Goal: Register for event/course

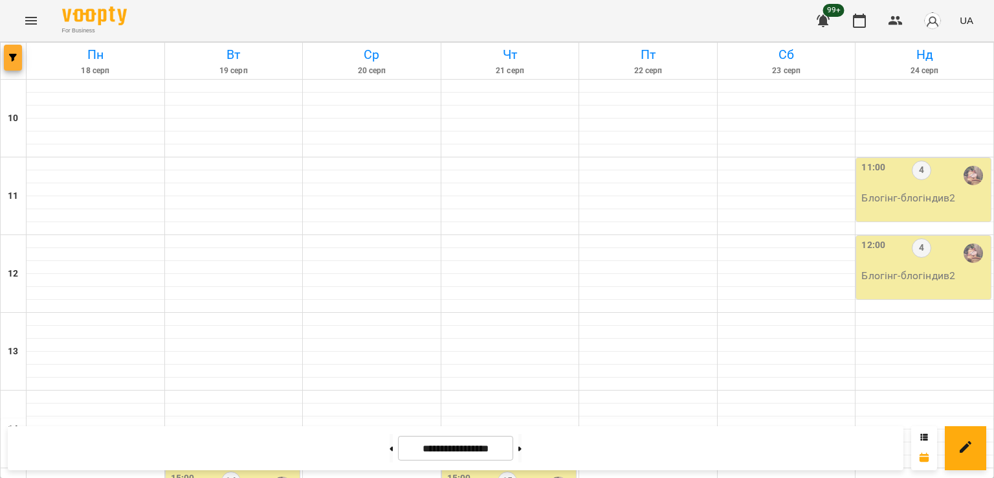
scroll to position [605, 0]
click at [12, 47] on button "button" at bounding box center [13, 58] width 18 height 26
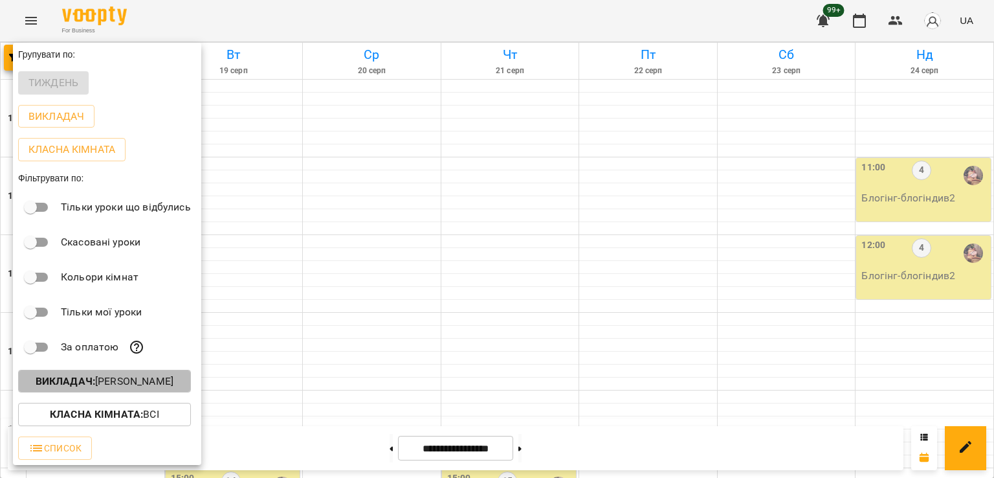
click at [151, 379] on p "Викладач : [PERSON_NAME]" at bounding box center [105, 381] width 138 height 16
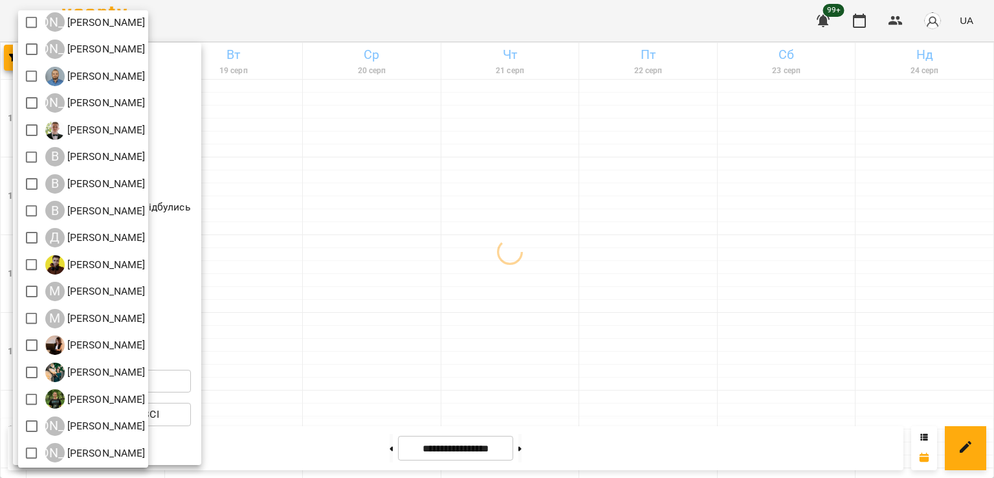
scroll to position [83, 0]
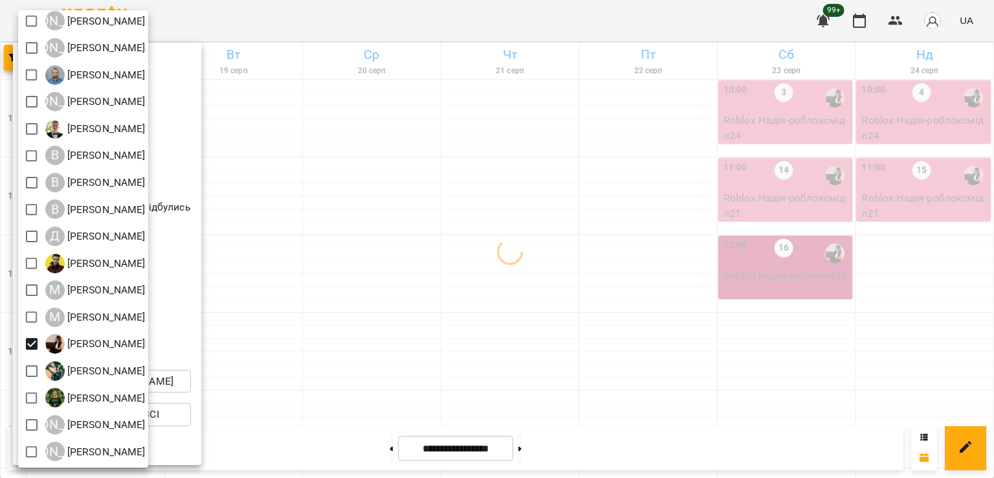
click at [437, 261] on div at bounding box center [497, 239] width 994 height 478
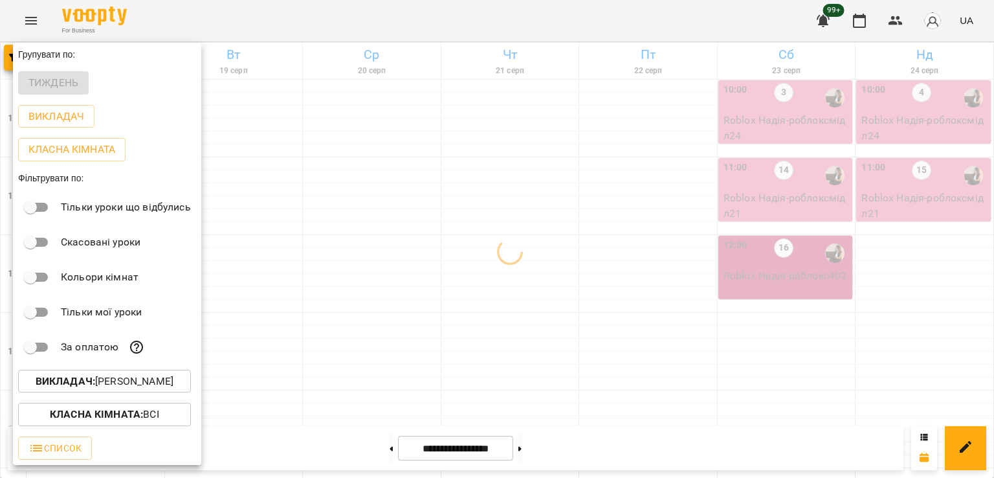
click at [525, 239] on div at bounding box center [497, 239] width 994 height 478
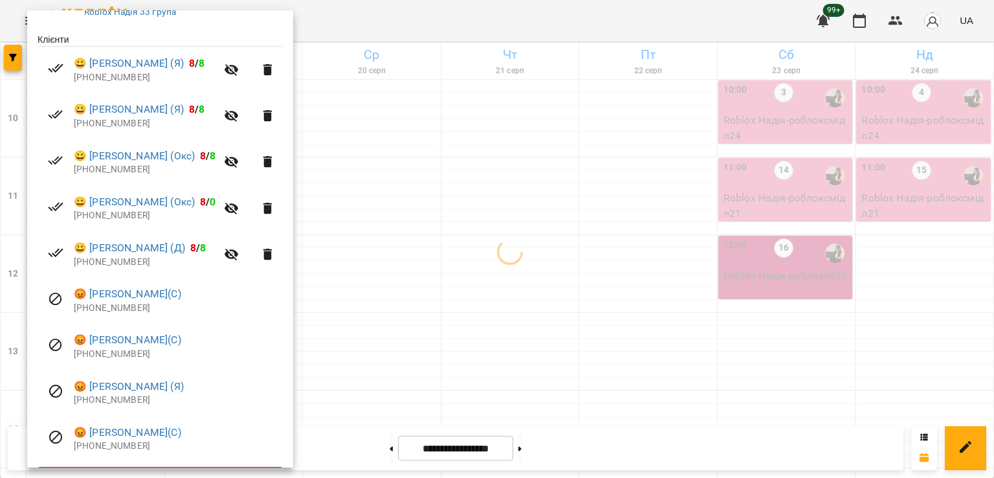
scroll to position [259, 0]
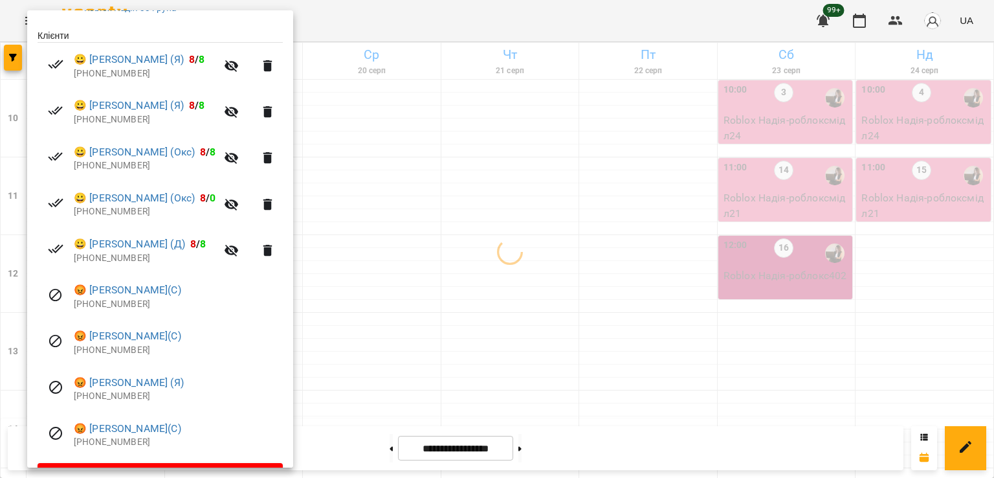
click at [507, 228] on div at bounding box center [497, 239] width 994 height 478
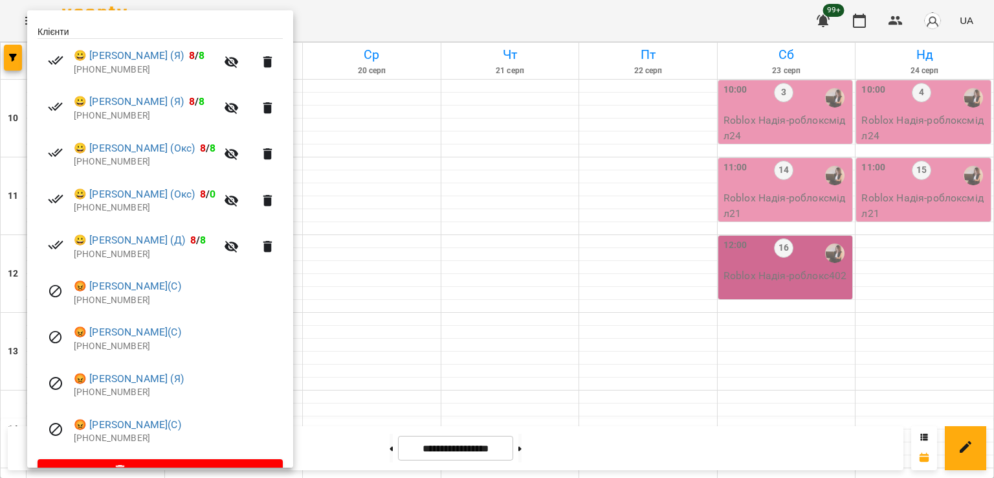
scroll to position [295, 0]
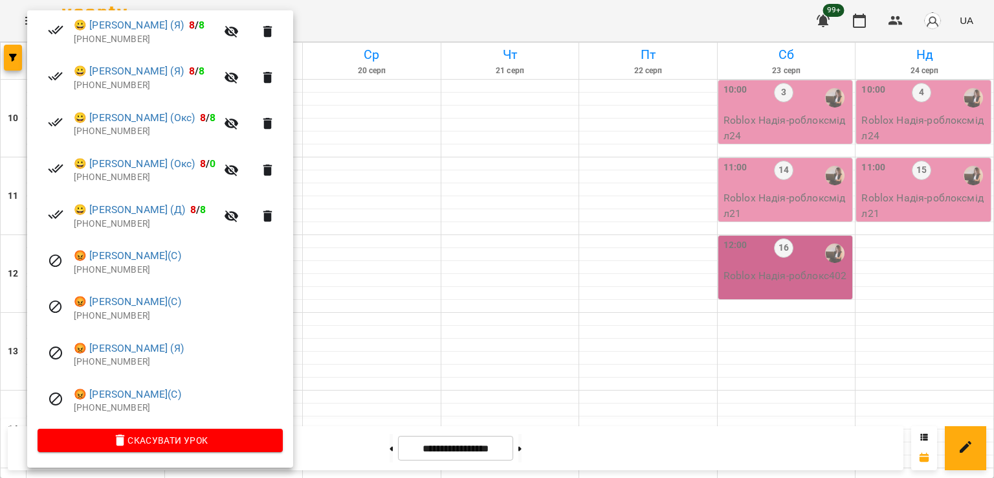
click at [367, 127] on div at bounding box center [497, 239] width 994 height 478
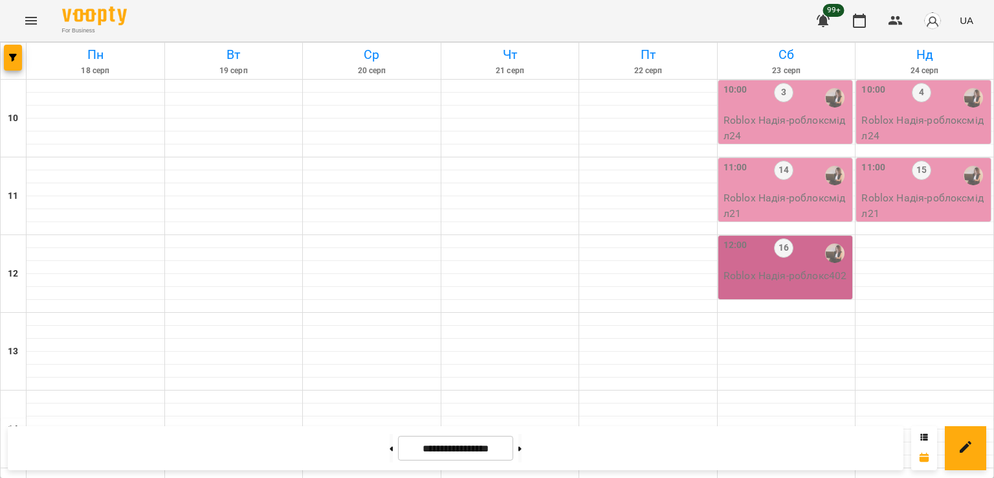
scroll to position [411, 0]
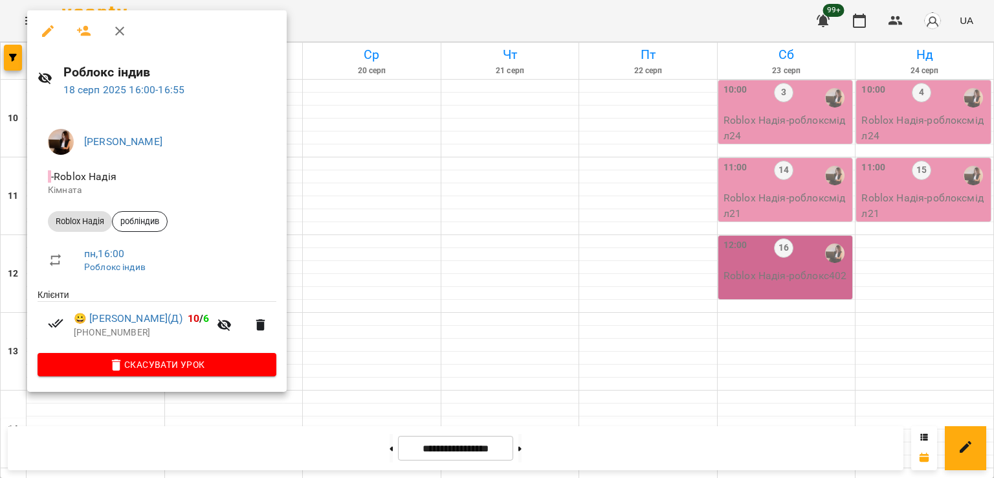
click at [383, 175] on div at bounding box center [497, 239] width 994 height 478
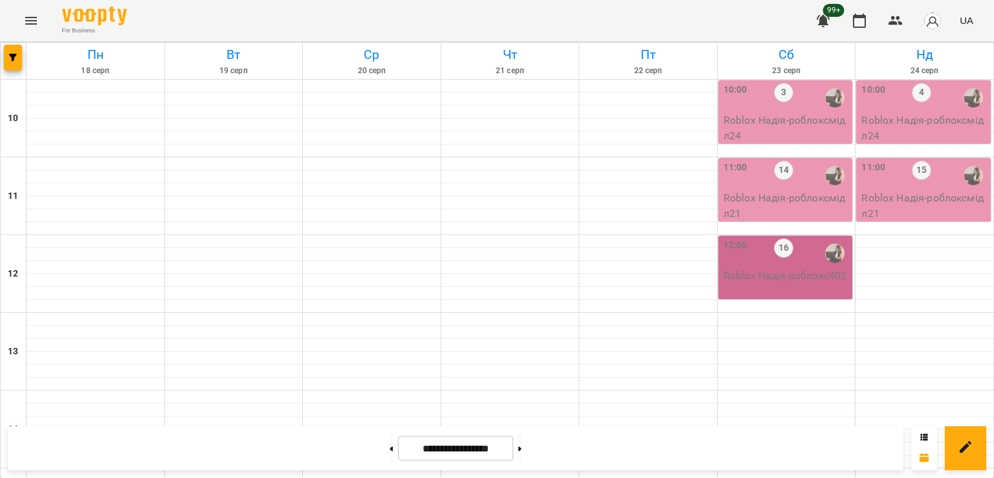
scroll to position [605, 0]
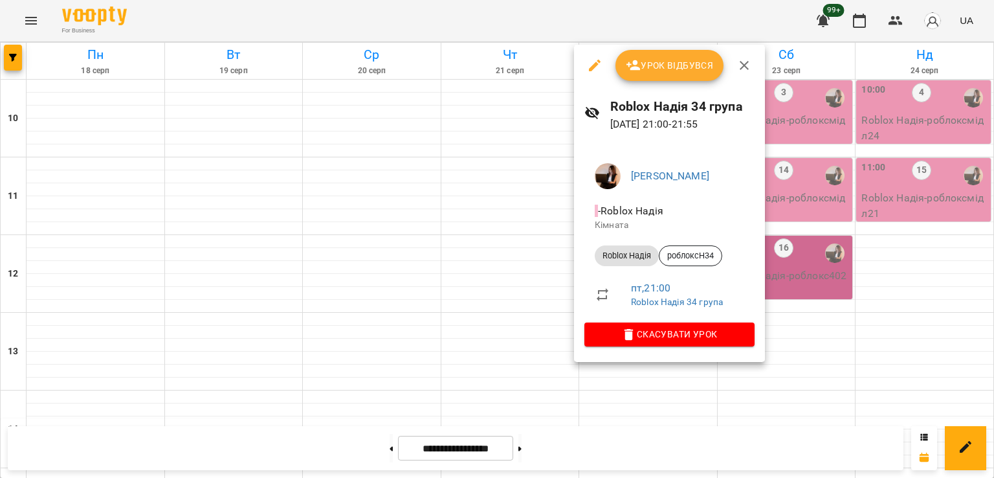
click at [83, 373] on div at bounding box center [497, 239] width 994 height 478
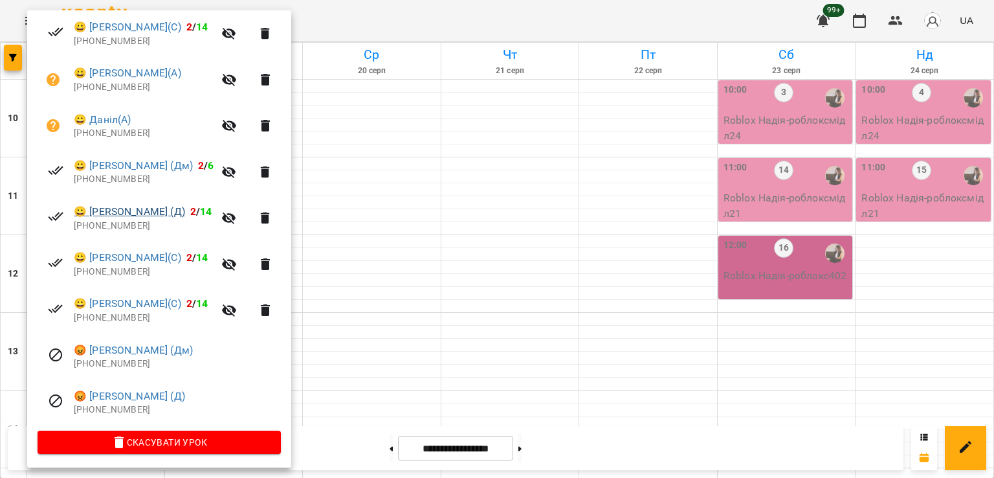
scroll to position [295, 0]
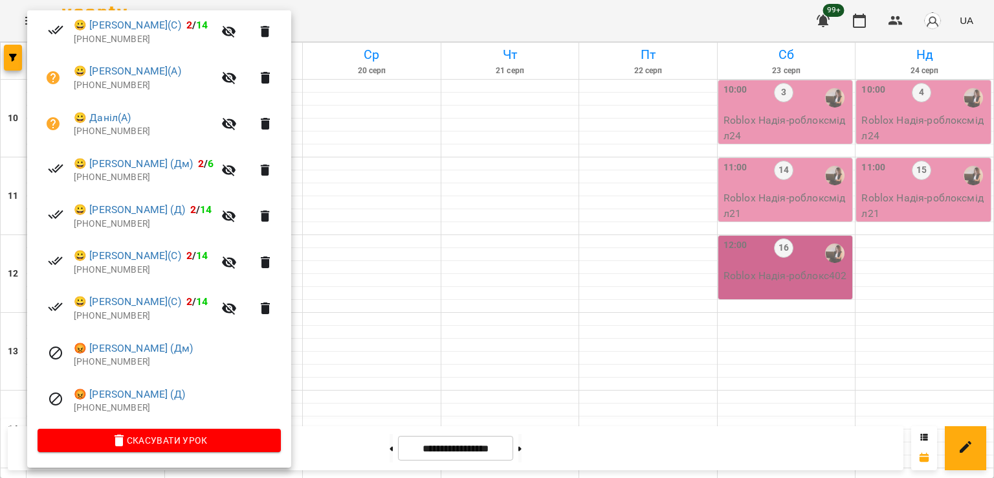
click at [413, 353] on div at bounding box center [497, 239] width 994 height 478
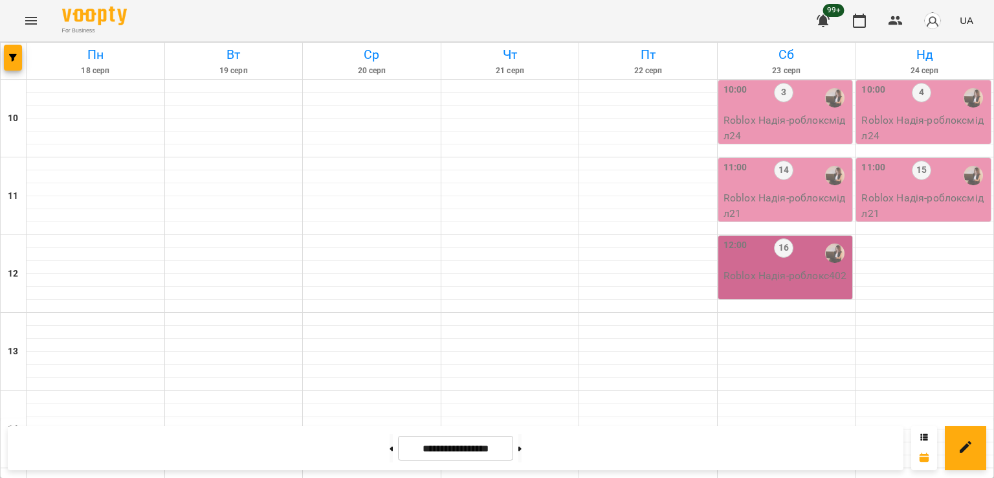
scroll to position [582, 0]
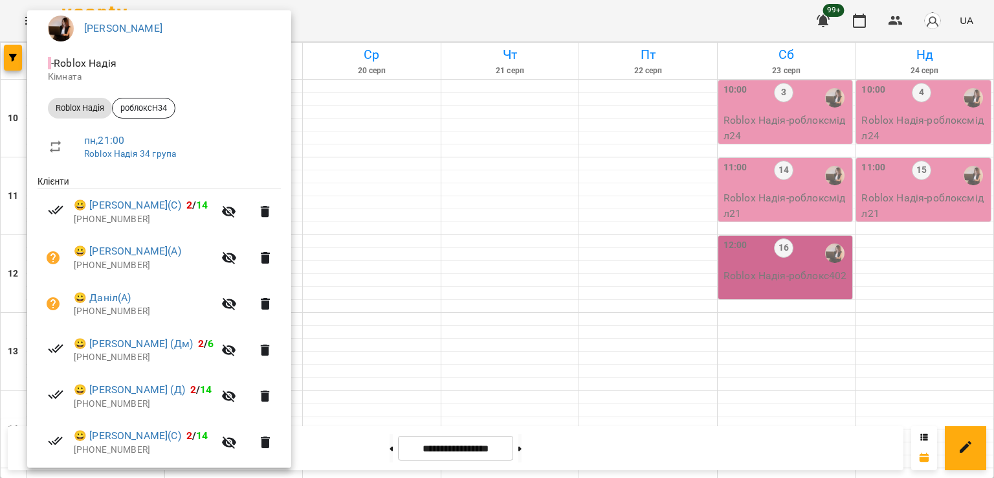
scroll to position [295, 0]
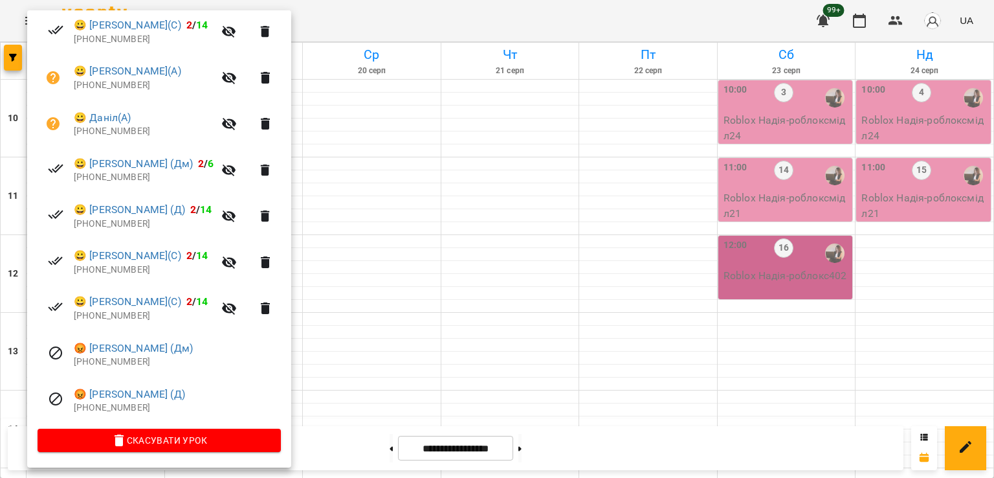
click at [375, 360] on div at bounding box center [497, 239] width 994 height 478
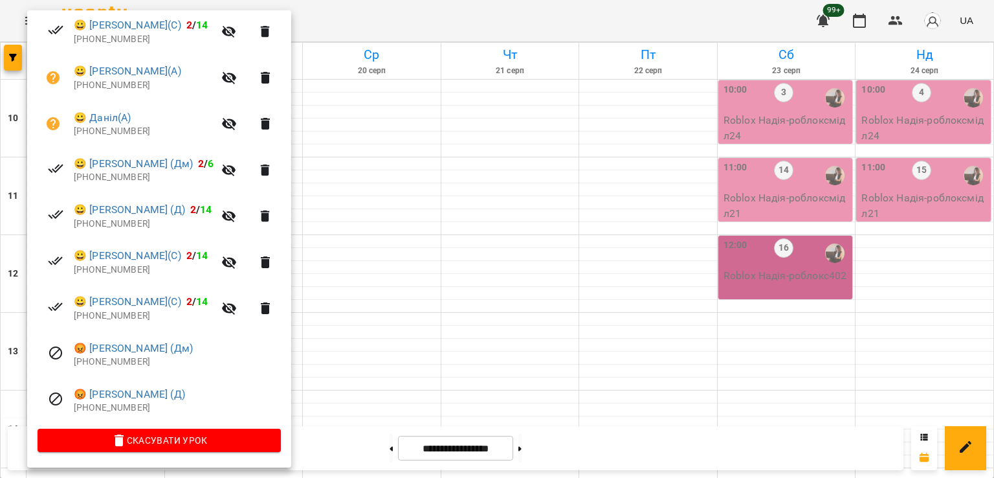
click at [404, 381] on div at bounding box center [497, 239] width 994 height 478
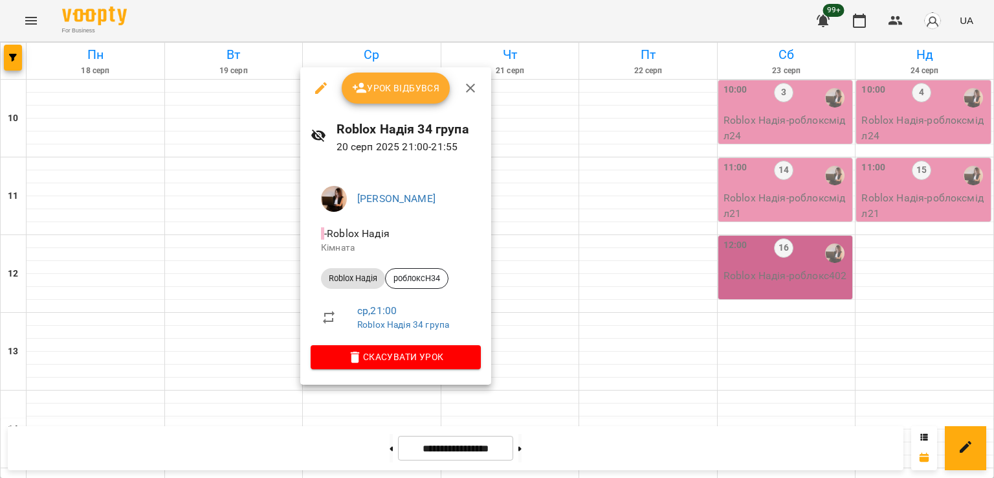
click at [79, 381] on div at bounding box center [497, 239] width 994 height 478
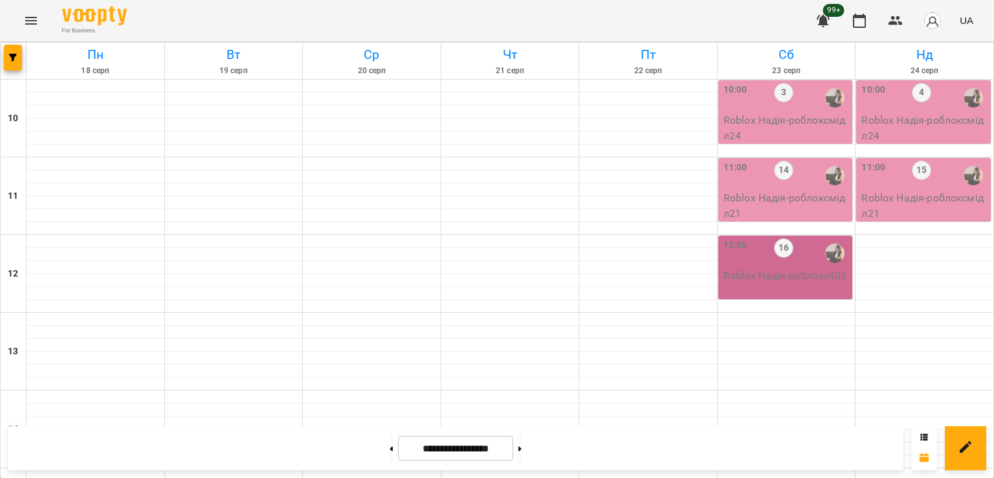
scroll to position [388, 0]
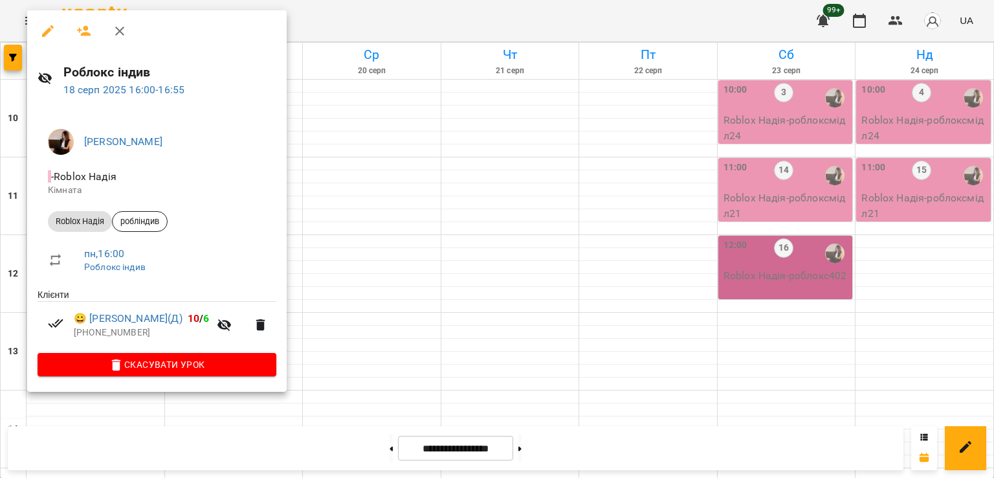
click at [394, 302] on div at bounding box center [497, 239] width 994 height 478
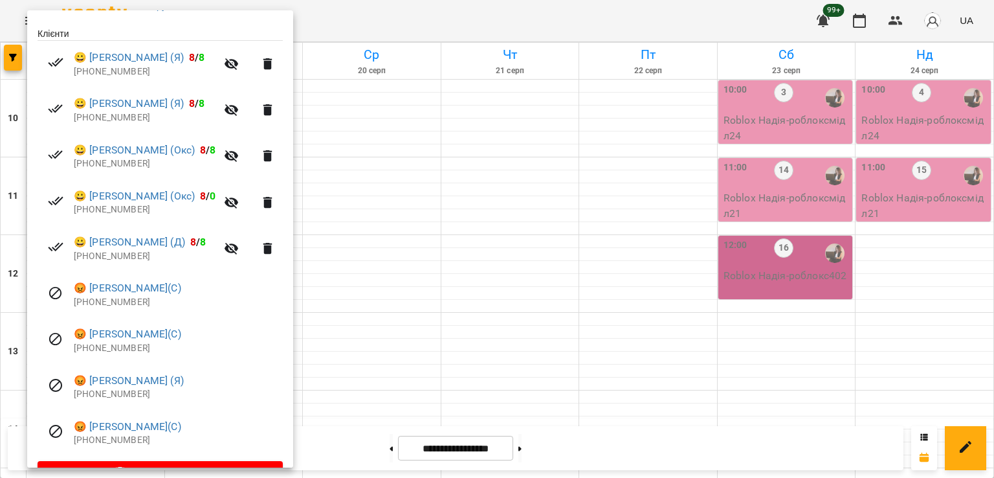
scroll to position [295, 0]
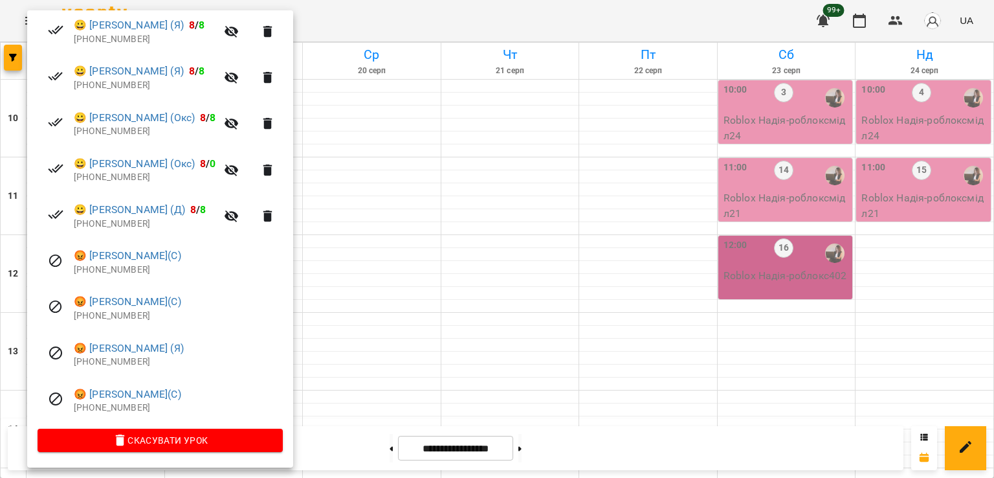
click at [395, 335] on div at bounding box center [497, 239] width 994 height 478
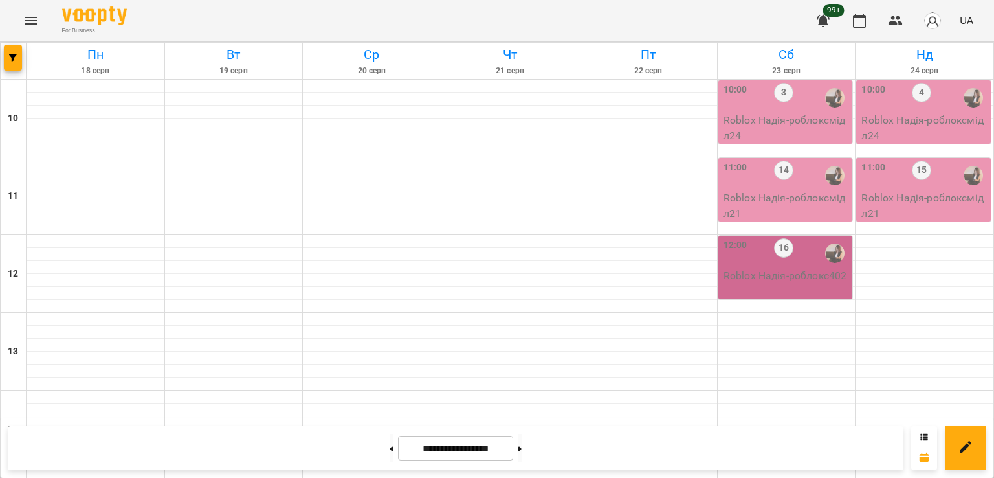
scroll to position [670, 0]
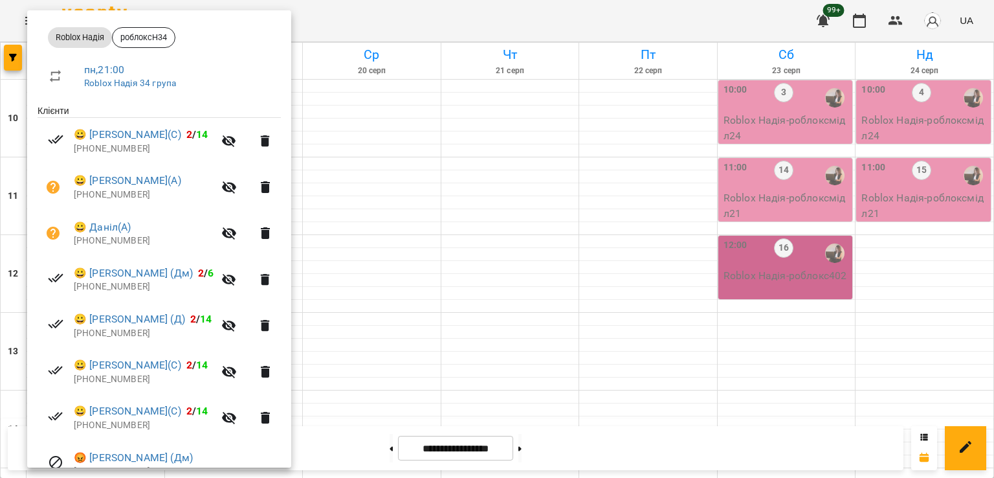
scroll to position [295, 0]
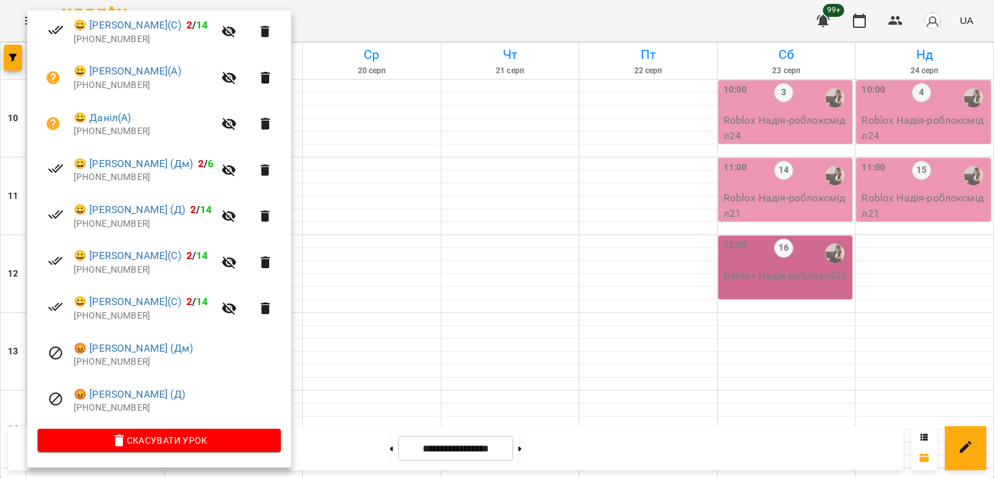
click at [462, 272] on div at bounding box center [497, 239] width 994 height 478
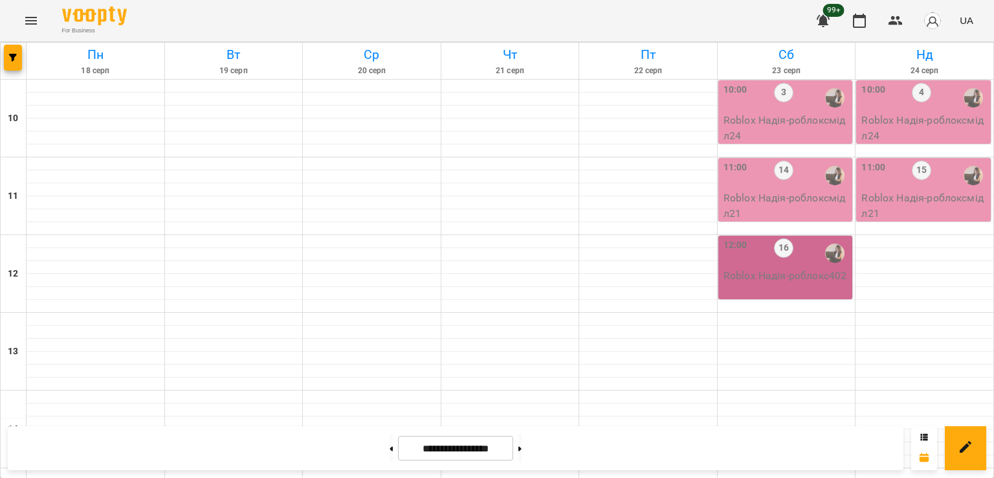
scroll to position [476, 0]
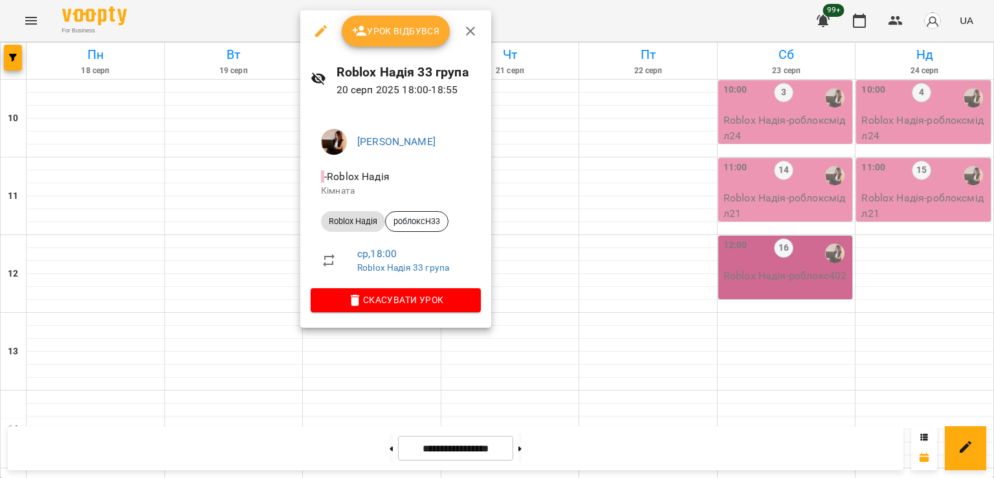
click at [199, 255] on div at bounding box center [497, 239] width 994 height 478
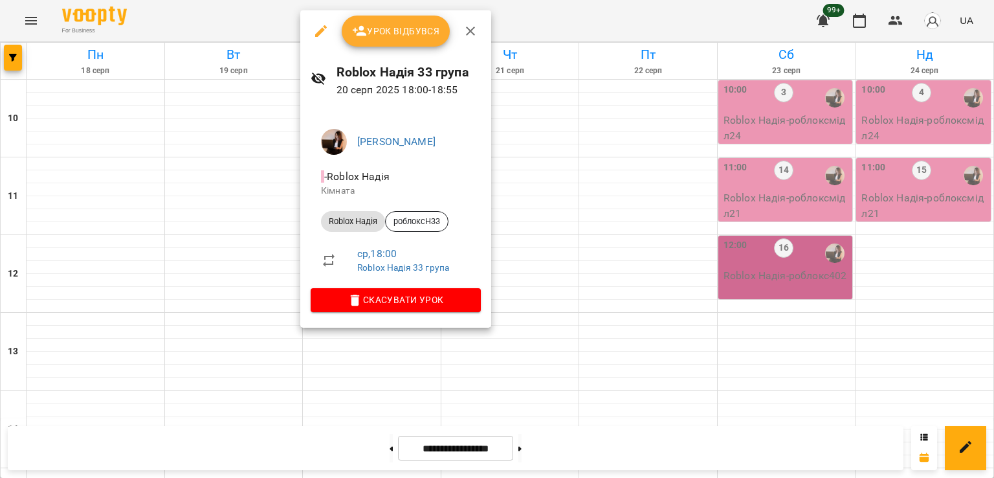
click at [573, 267] on div at bounding box center [497, 239] width 994 height 478
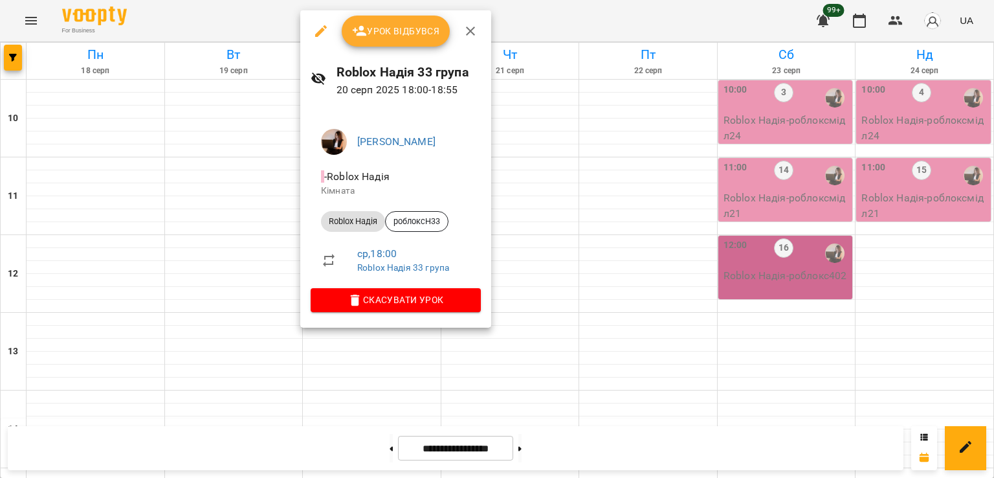
click at [211, 259] on div at bounding box center [497, 239] width 994 height 478
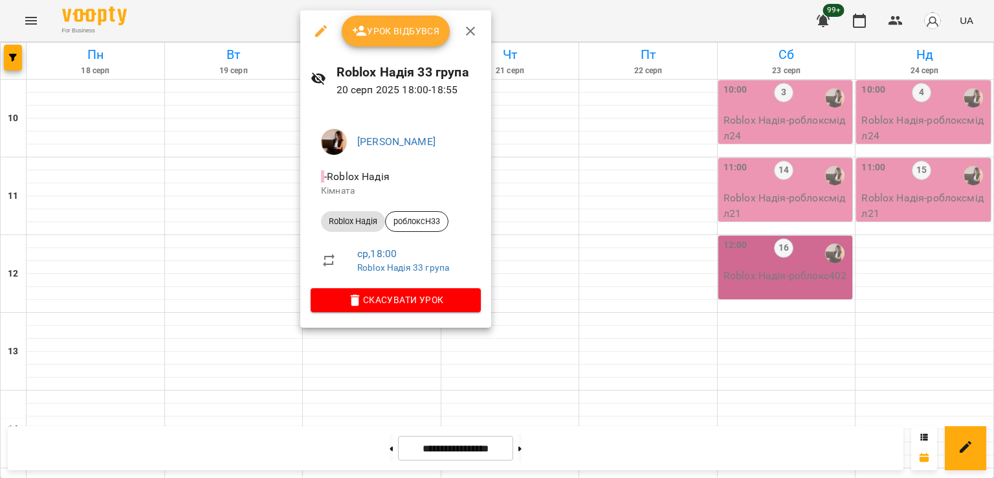
click at [610, 274] on div at bounding box center [497, 239] width 994 height 478
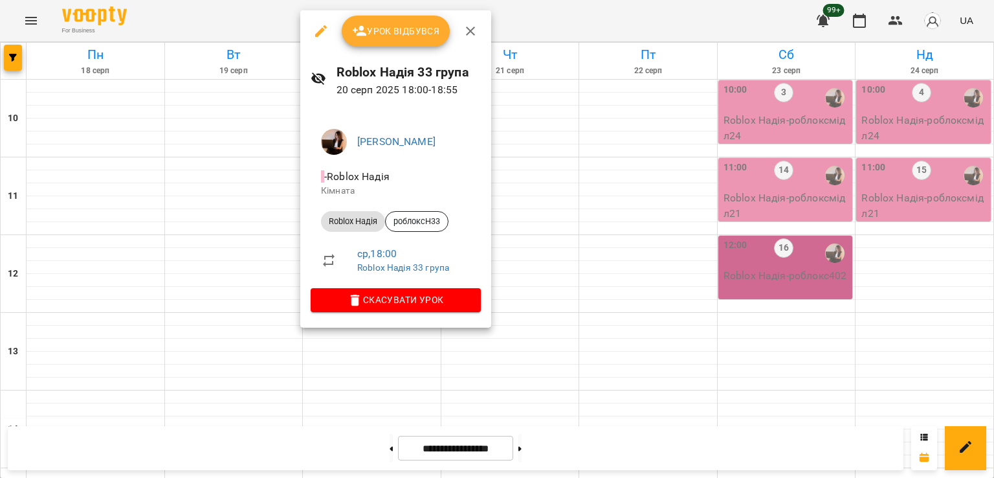
click at [558, 257] on div at bounding box center [497, 239] width 994 height 478
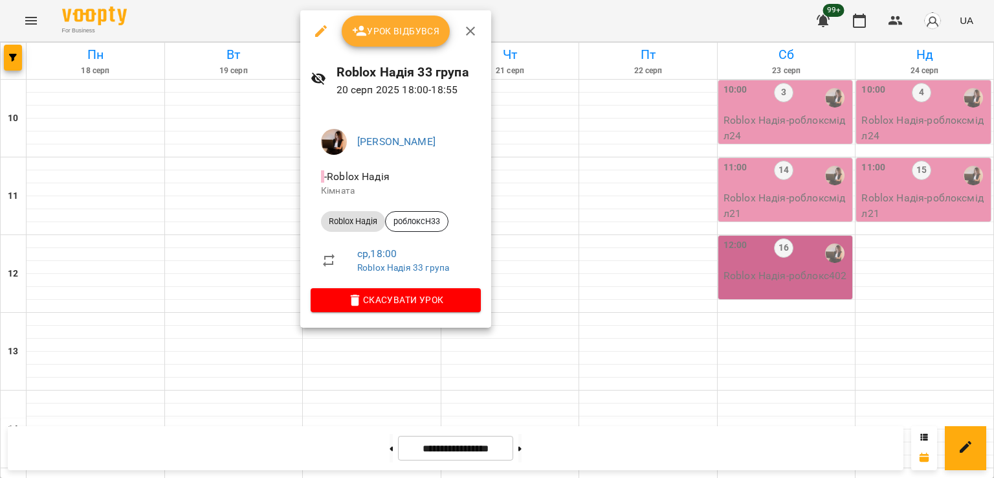
click at [223, 241] on div at bounding box center [497, 239] width 994 height 478
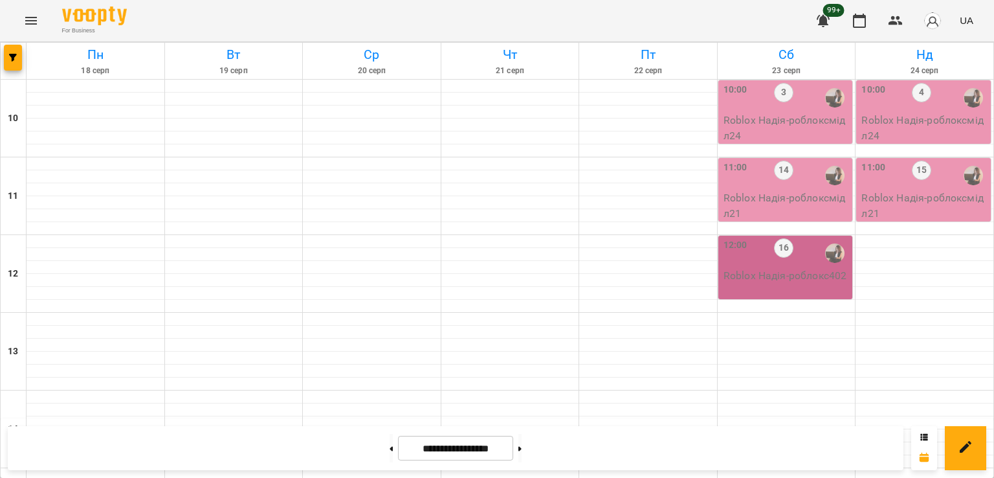
scroll to position [411, 0]
